Goal: Check status

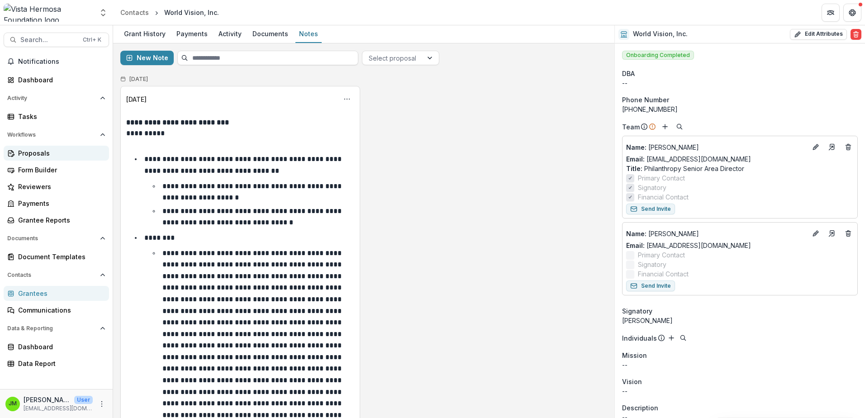
scroll to position [362, 0]
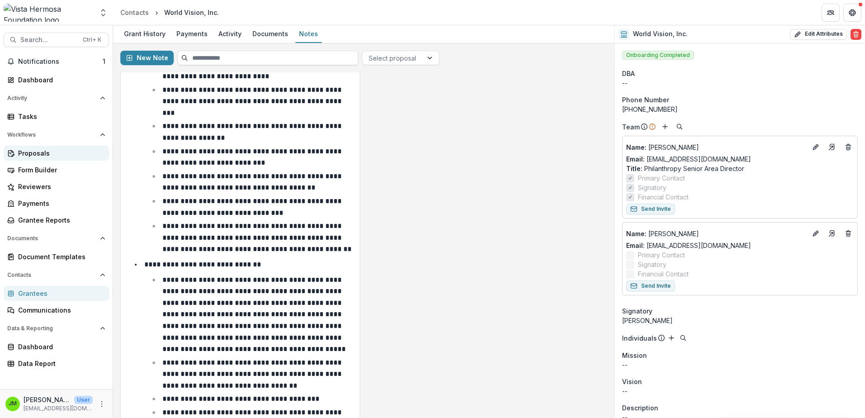
click at [33, 157] on div "Proposals" at bounding box center [60, 153] width 84 height 10
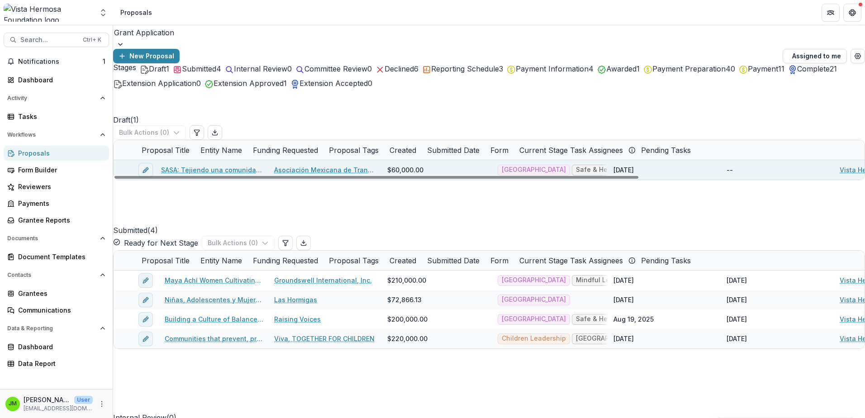
click at [216, 169] on link "SASA: Tejiendo una comunidad libre de violencia" at bounding box center [212, 170] width 102 height 10
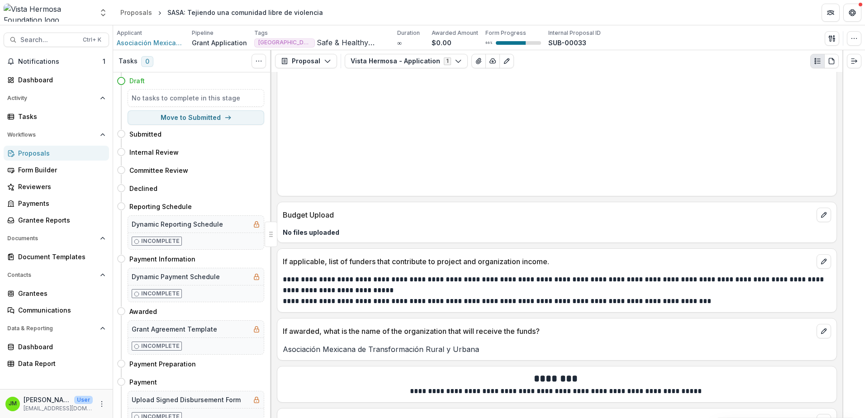
scroll to position [5234, 0]
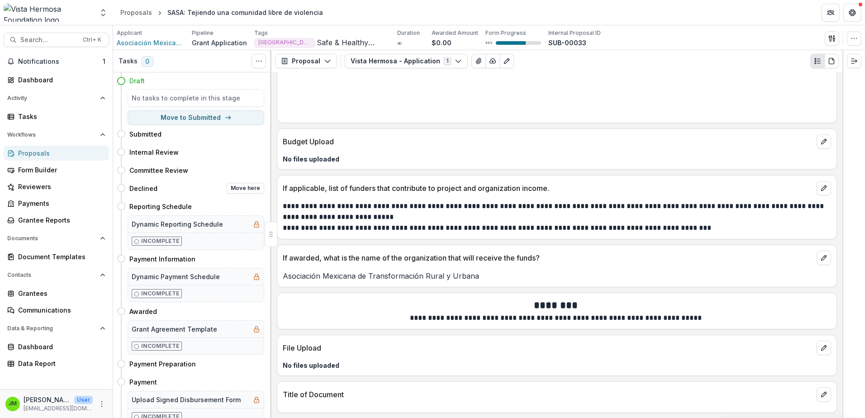
drag, startPoint x: 489, startPoint y: 205, endPoint x: 248, endPoint y: 183, distance: 242.1
click at [48, 61] on span "Notifications" at bounding box center [60, 62] width 85 height 8
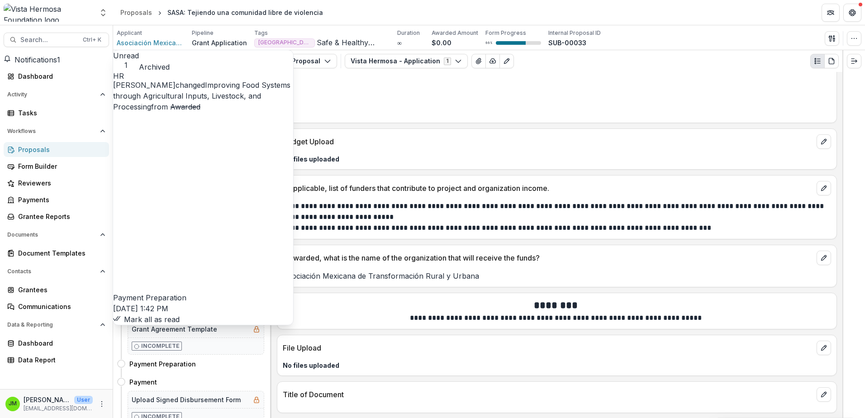
click at [378, 100] on td at bounding box center [336, 95] width 106 height 14
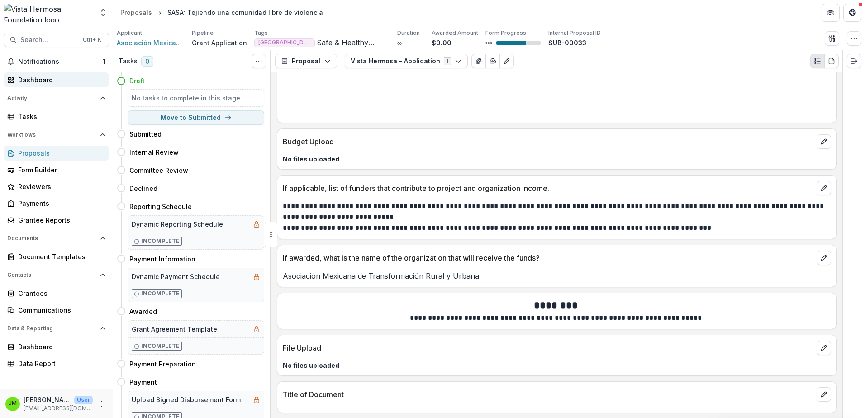
click at [42, 80] on div "Dashboard" at bounding box center [60, 80] width 84 height 10
